Goal: Navigation & Orientation: Find specific page/section

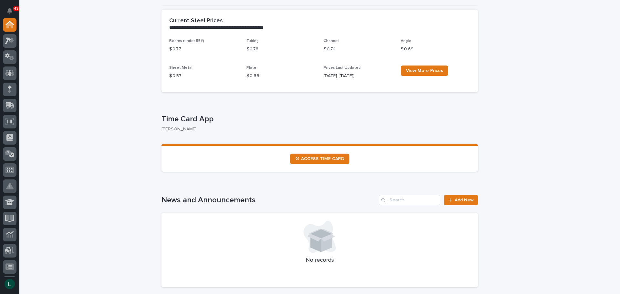
scroll to position [32, 0]
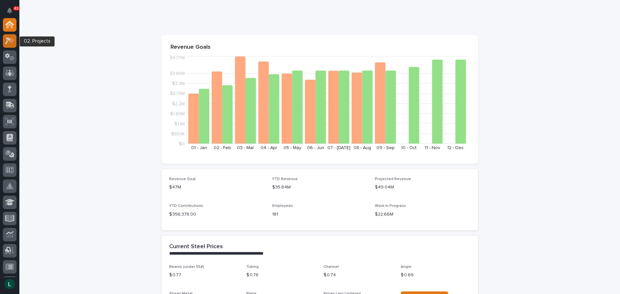
click at [13, 41] on icon at bounding box center [9, 40] width 9 height 7
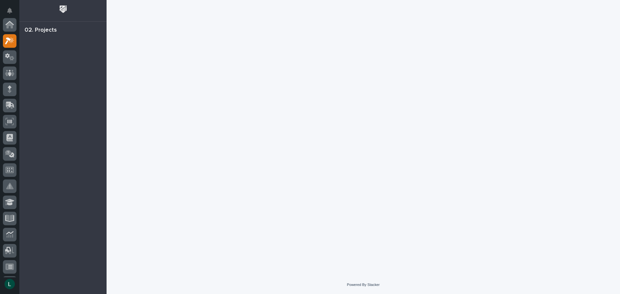
scroll to position [16, 0]
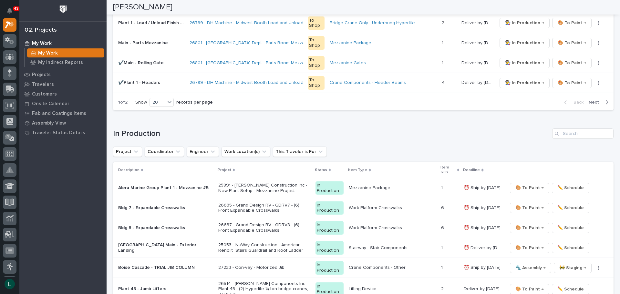
scroll to position [484, 0]
click at [163, 100] on div "20" at bounding box center [158, 102] width 16 height 7
click at [164, 127] on div "30" at bounding box center [162, 126] width 24 height 8
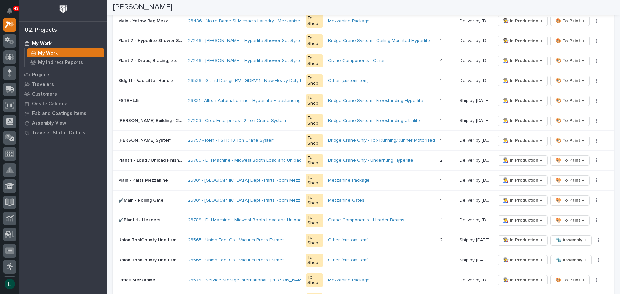
scroll to position [229, 0]
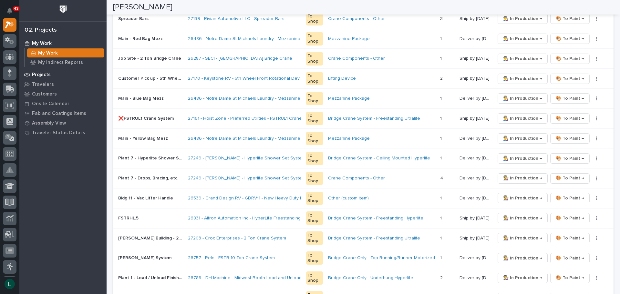
click at [40, 74] on p "Projects" at bounding box center [41, 75] width 19 height 6
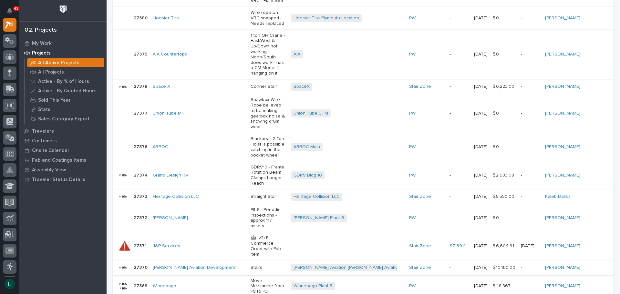
scroll to position [291, 0]
